Goal: Transaction & Acquisition: Purchase product/service

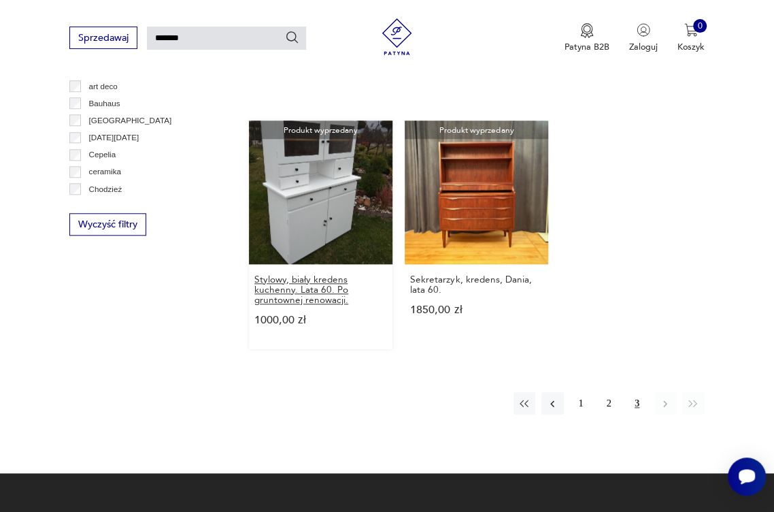
click at [286, 285] on h3 "Stylowy, biały kredens kuchenny. Lata 60. Po gruntownej renowacji." at bounding box center [320, 289] width 133 height 31
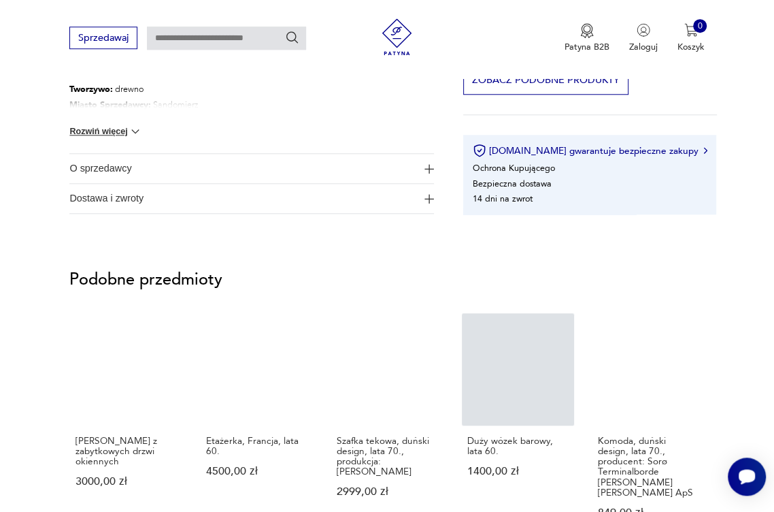
scroll to position [735, 0]
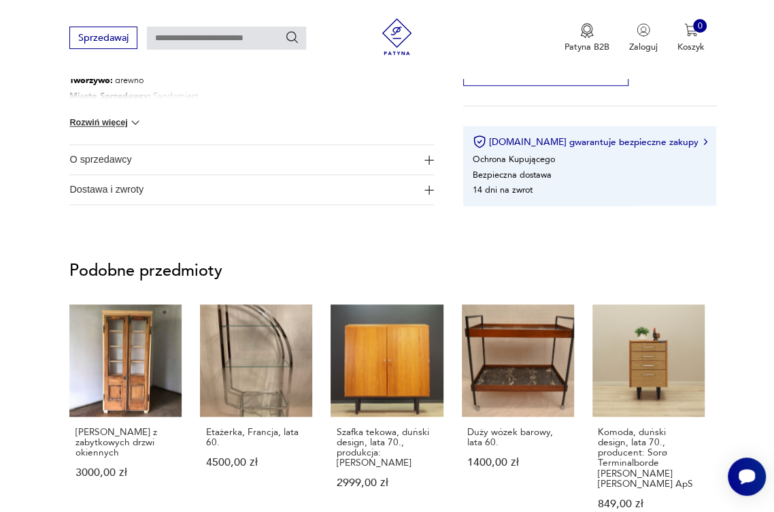
click at [140, 116] on img at bounding box center [136, 123] width 14 height 14
